Goal: Task Accomplishment & Management: Manage account settings

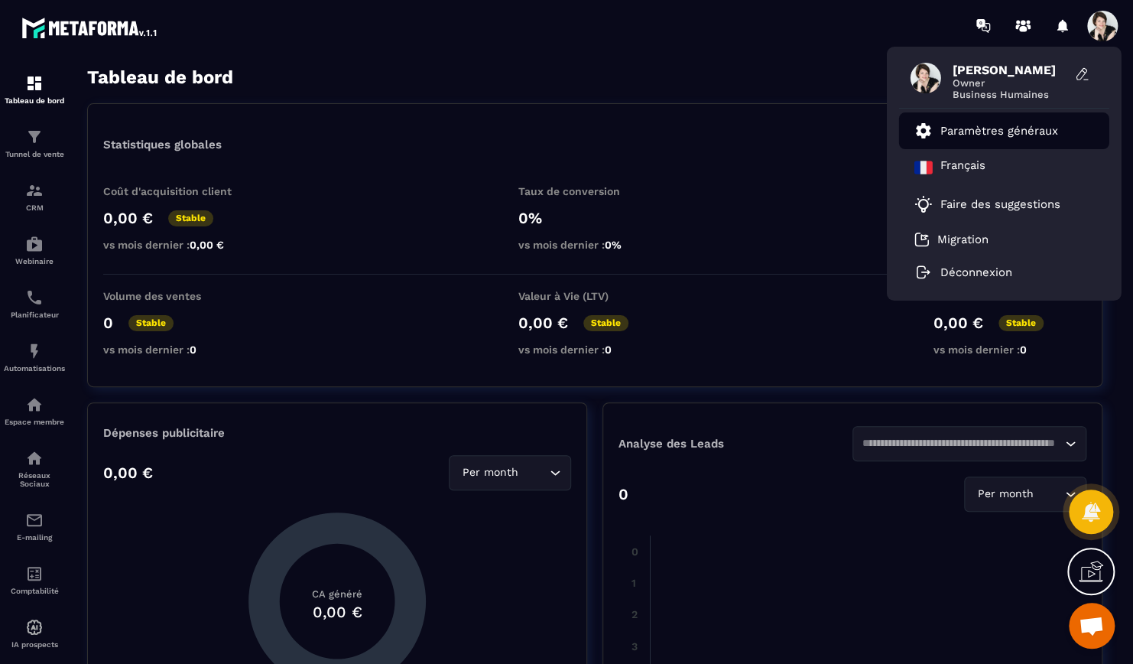
click at [988, 125] on p "Paramètres généraux" at bounding box center [999, 131] width 118 height 14
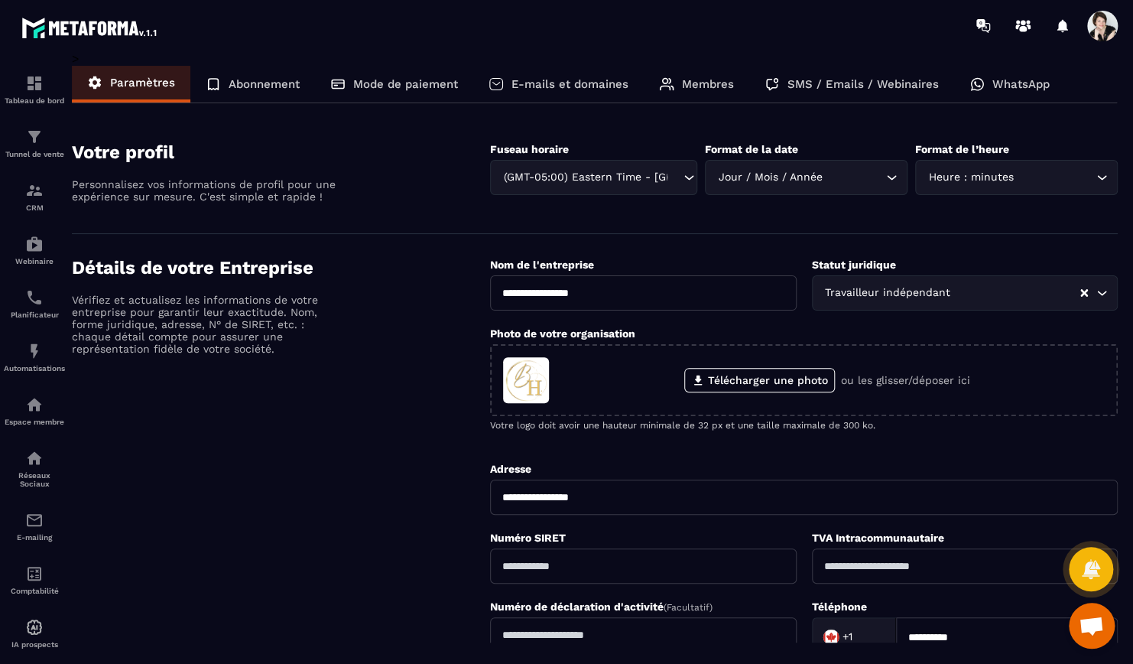
click at [238, 72] on div "Abonnement" at bounding box center [252, 84] width 125 height 37
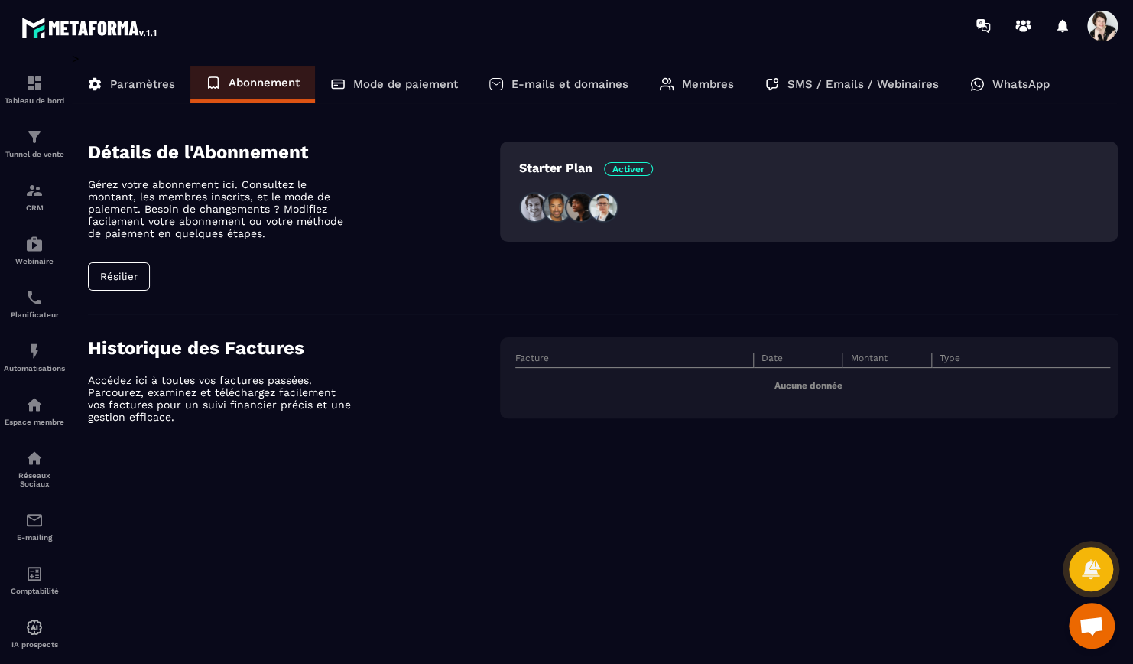
click at [418, 73] on div "Mode de paiement" at bounding box center [394, 84] width 158 height 37
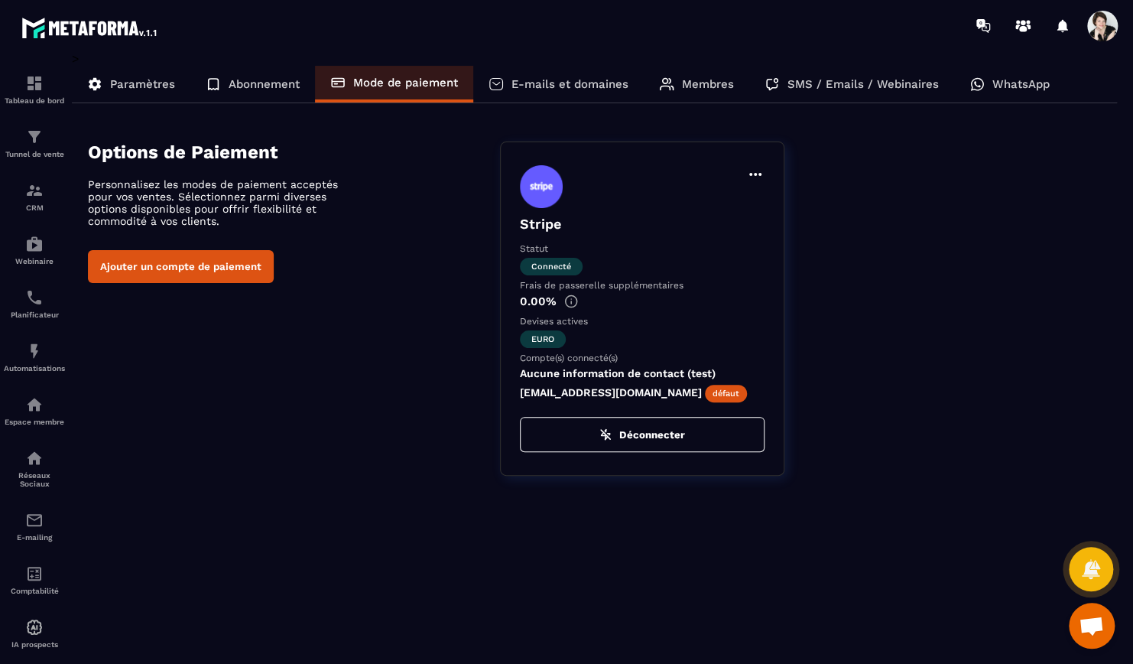
click at [558, 77] on p "E-mails et domaines" at bounding box center [569, 84] width 117 height 14
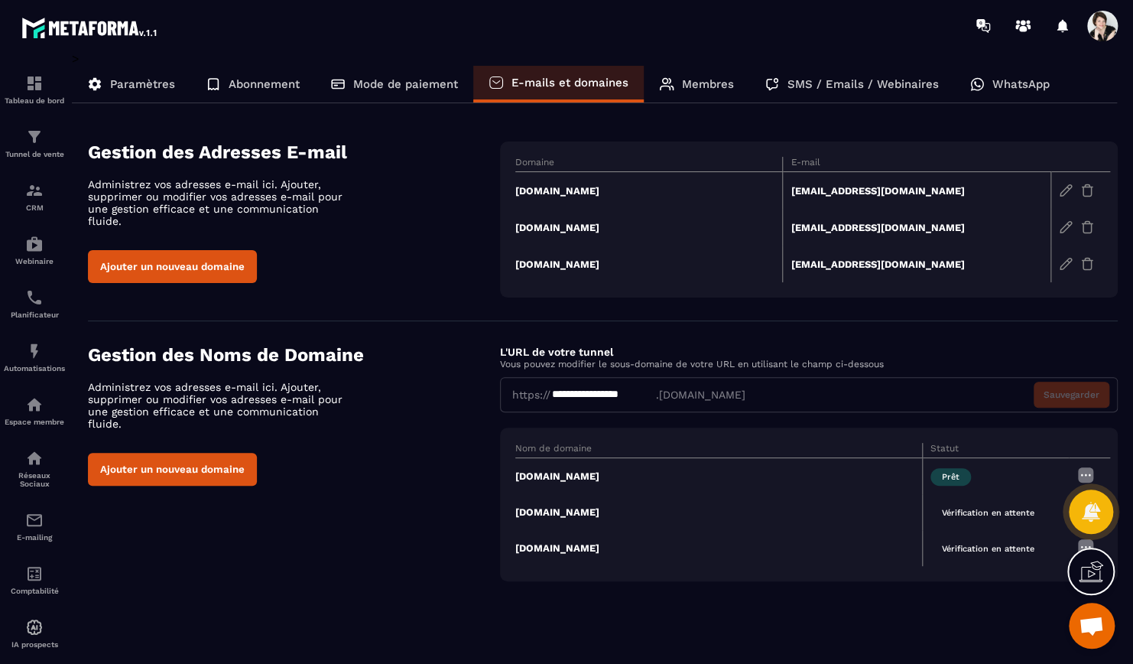
click at [699, 75] on div "Membres" at bounding box center [697, 84] width 106 height 37
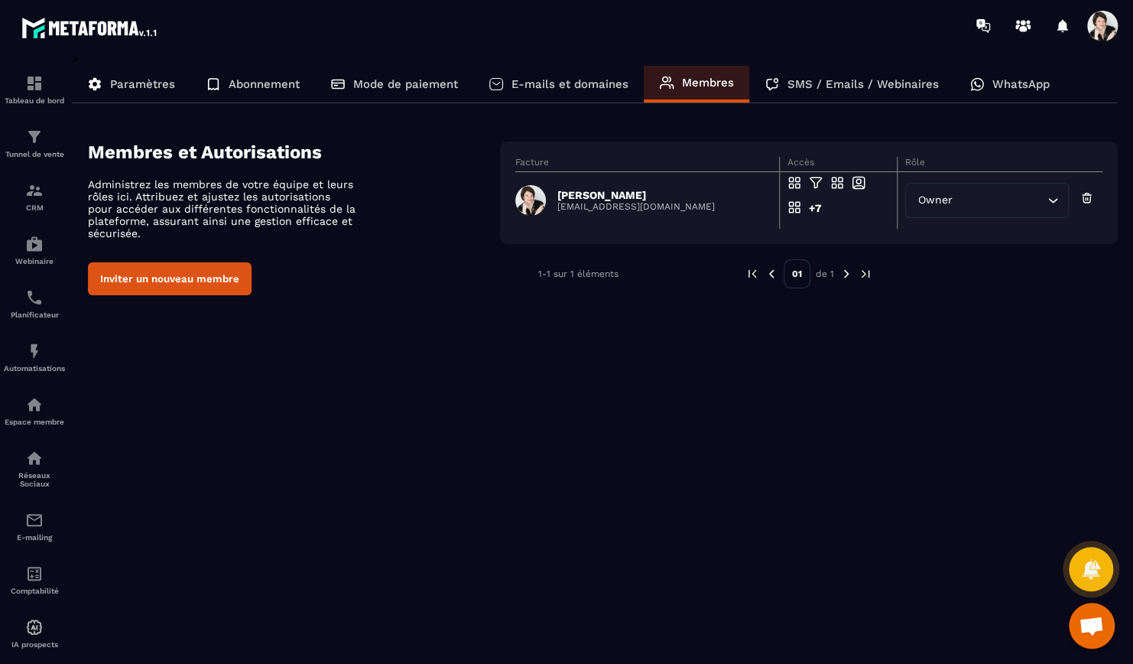
click at [823, 80] on p "SMS / Emails / Webinaires" at bounding box center [863, 84] width 151 height 14
